Goal: Find specific page/section: Find specific page/section

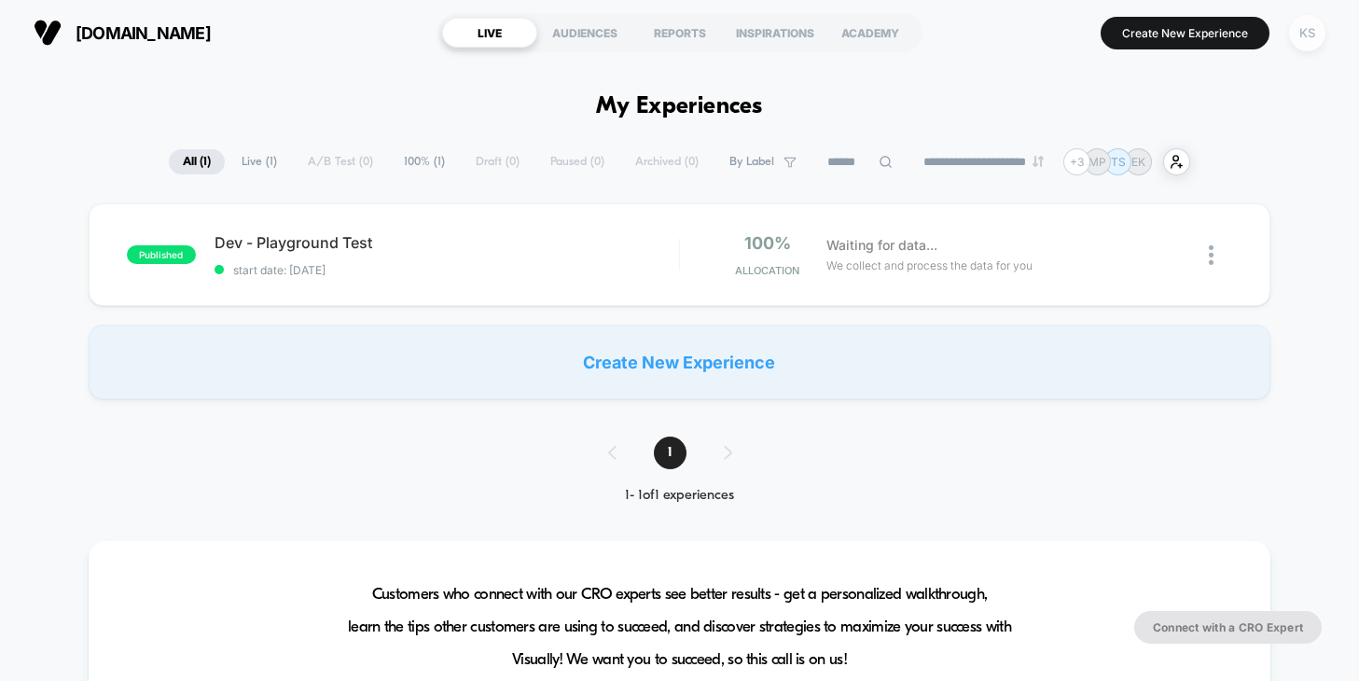
click at [1307, 38] on div "KS" at bounding box center [1307, 33] width 36 height 36
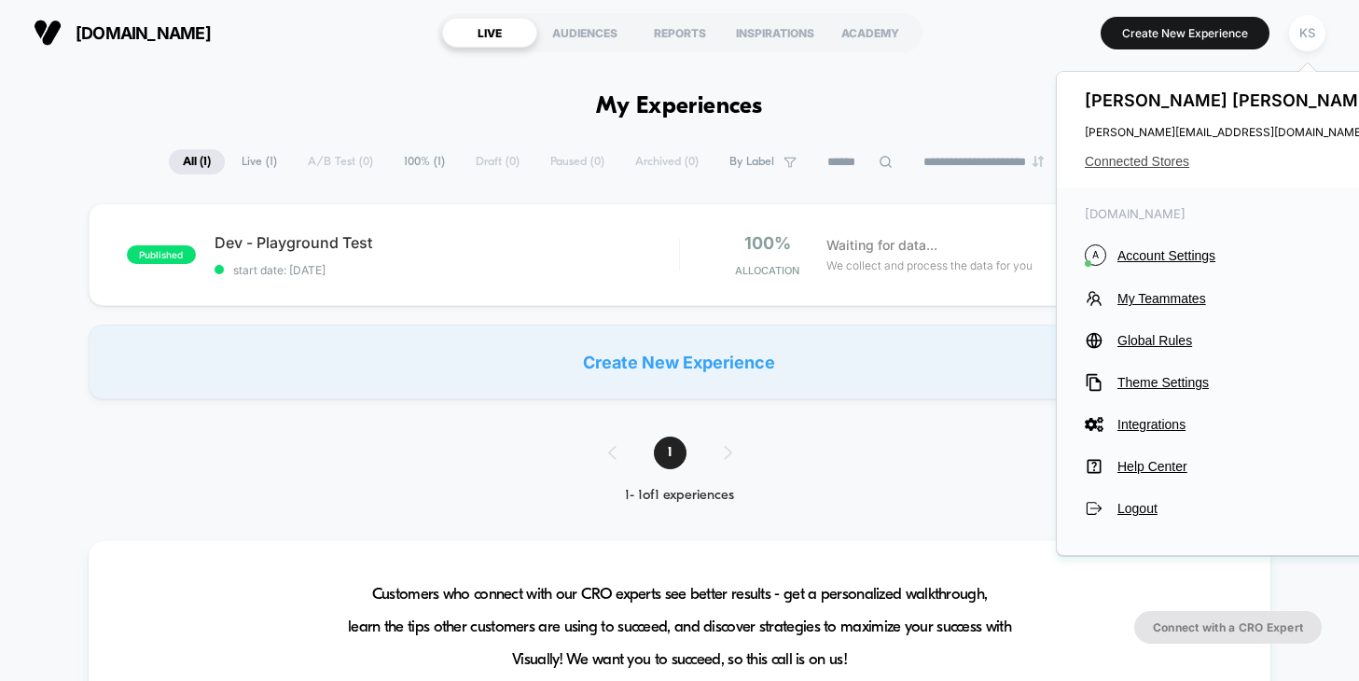
click at [1148, 157] on span "Connected Stores" at bounding box center [1232, 161] width 295 height 15
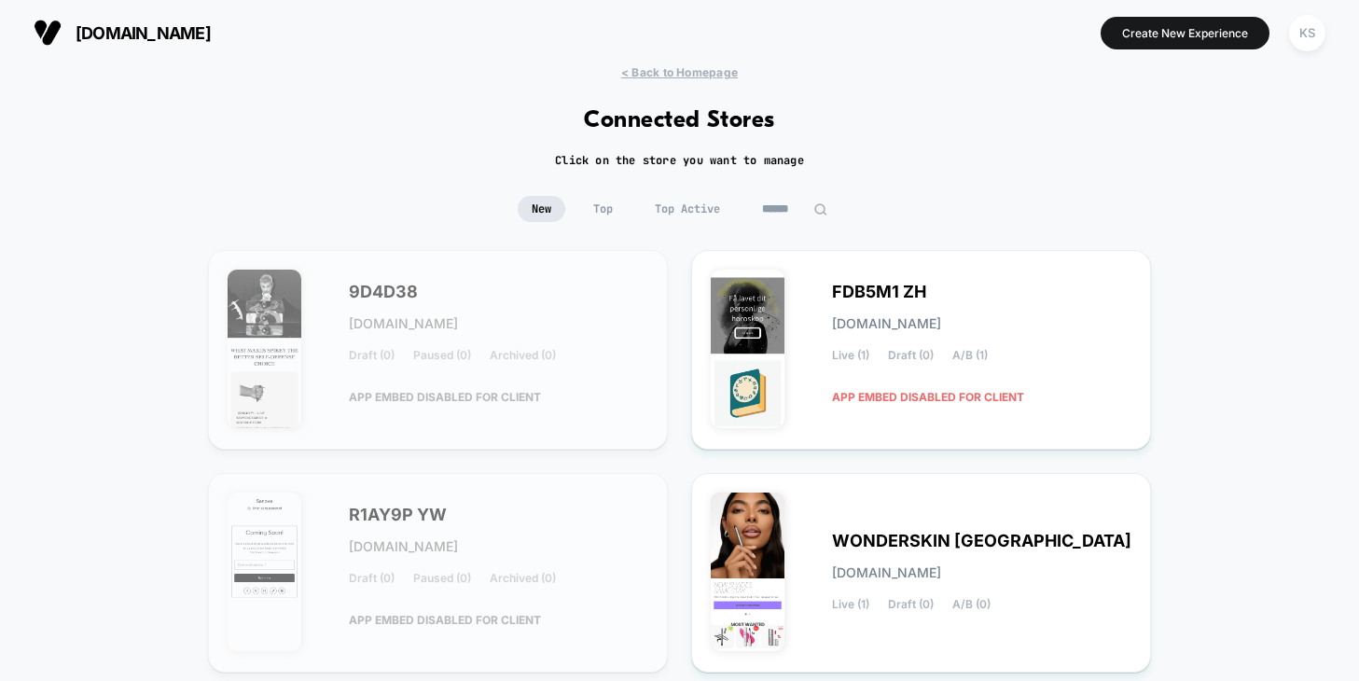
click at [769, 203] on input at bounding box center [794, 209] width 93 height 26
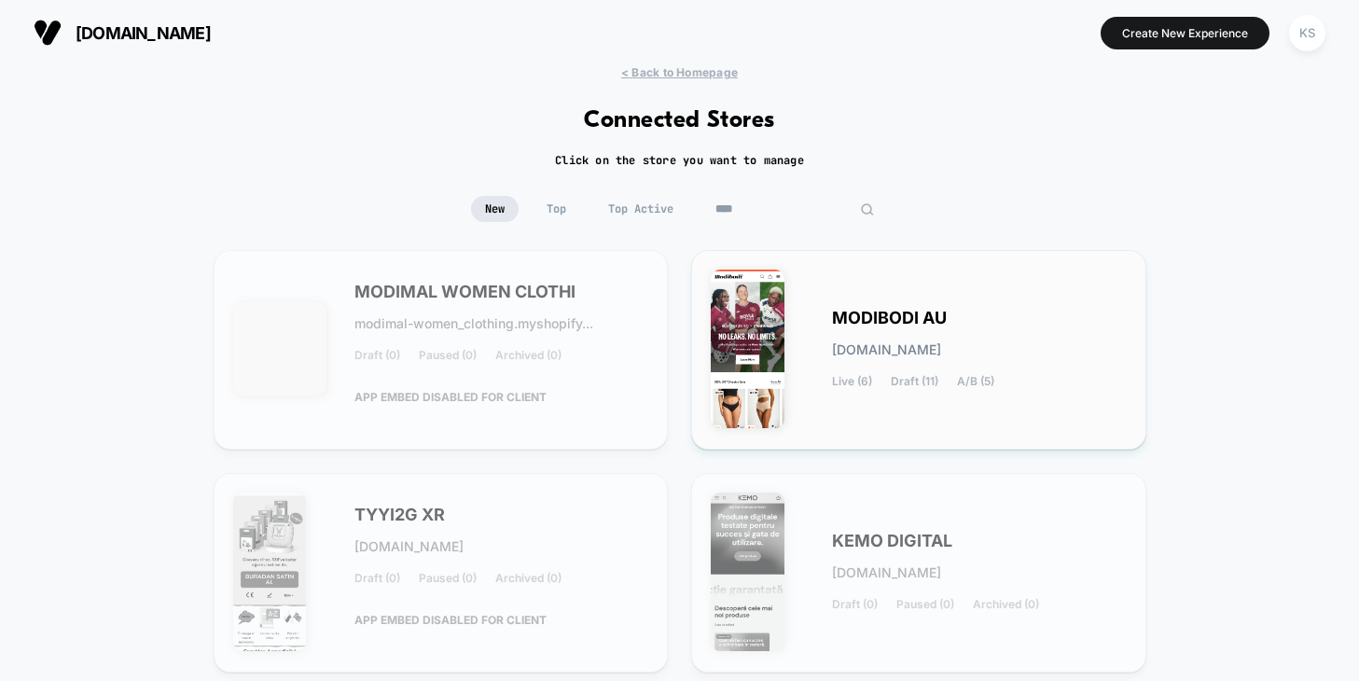
scroll to position [33, 0]
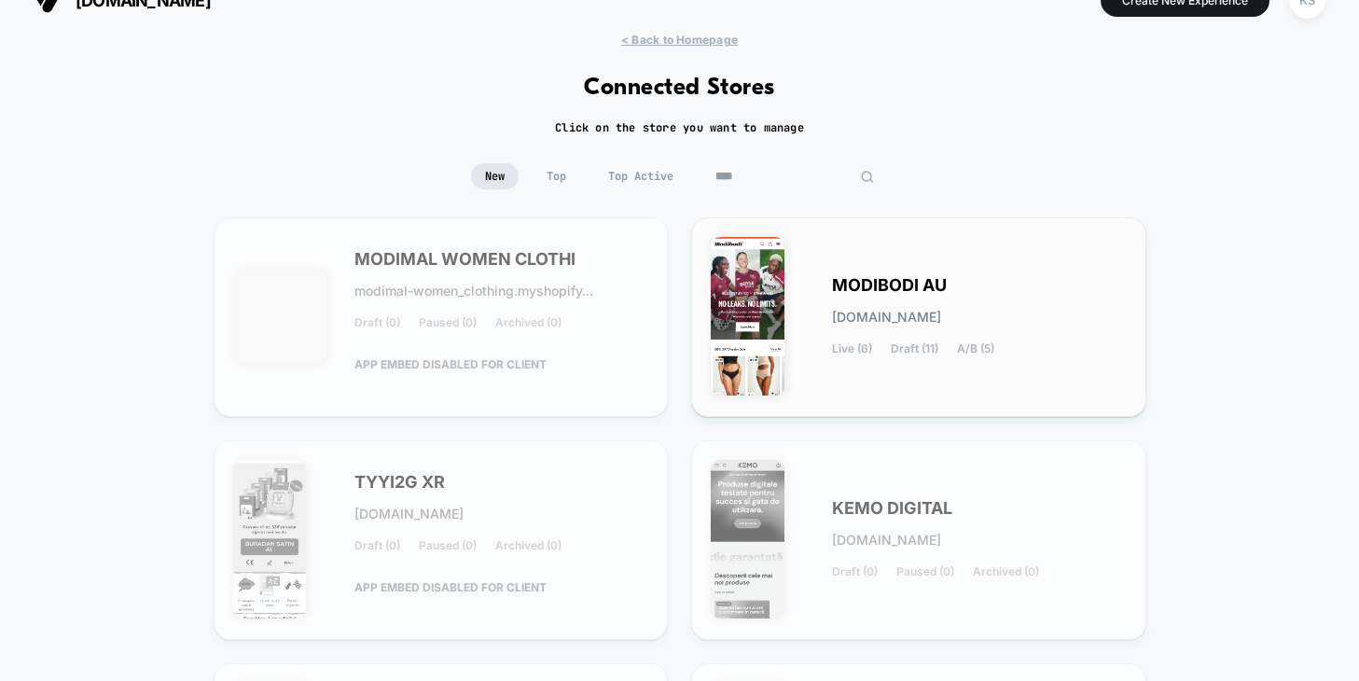
type input "****"
click at [843, 281] on span "MODIBODI AU" at bounding box center [889, 285] width 115 height 13
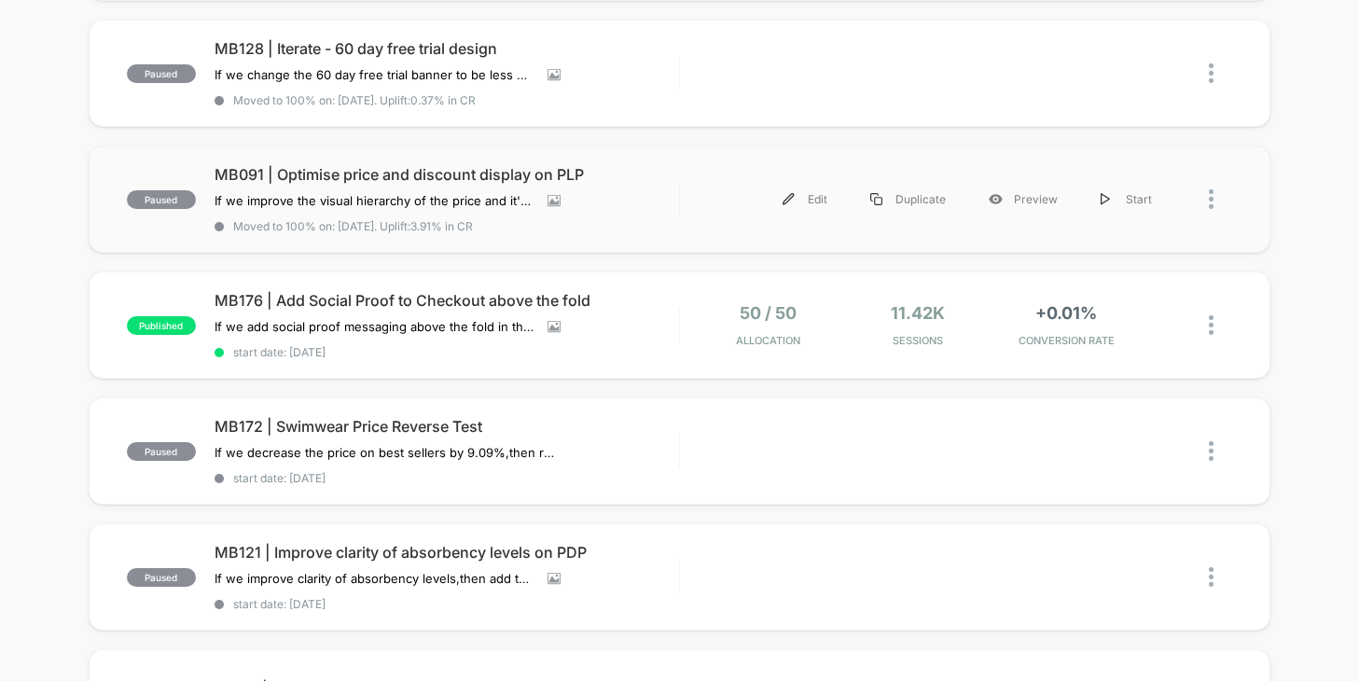
scroll to position [938, 0]
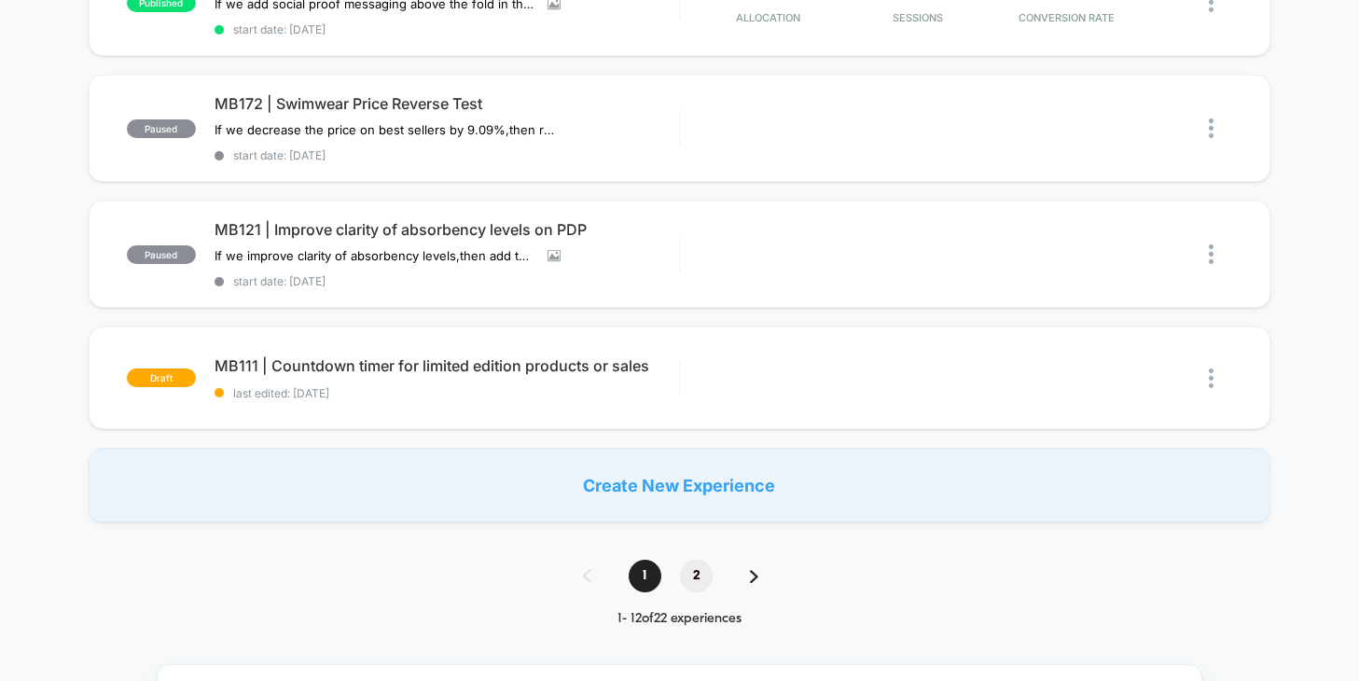
click at [701, 565] on span "2" at bounding box center [696, 576] width 33 height 33
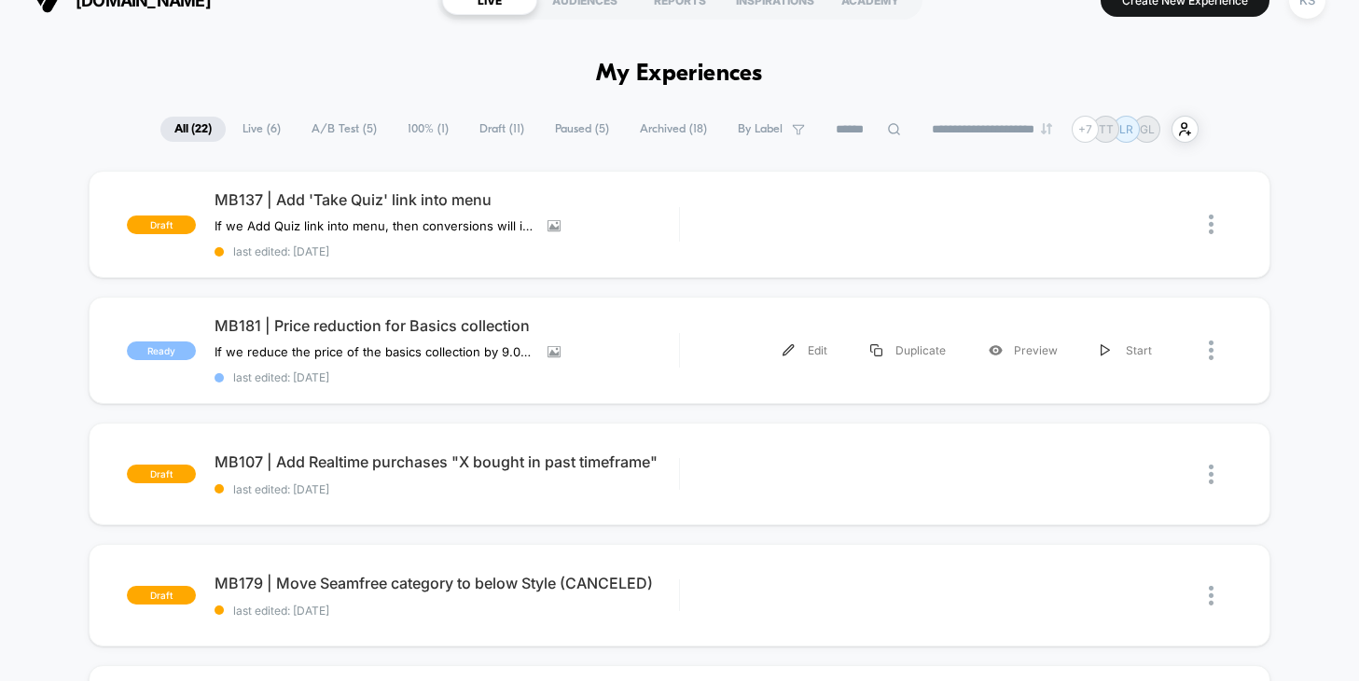
scroll to position [0, 0]
